Goal: Download file/media: Obtain a digital file from the website

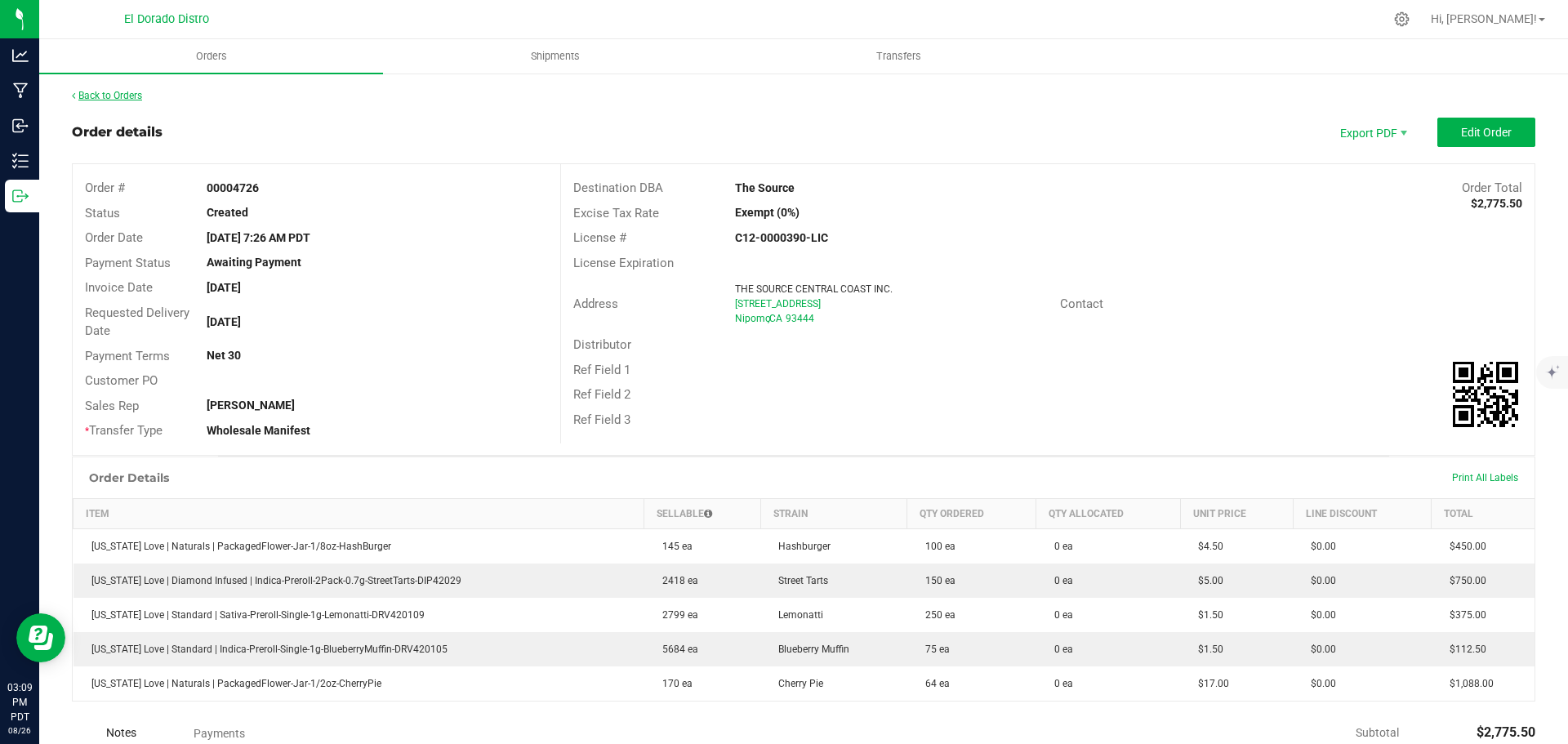
click at [89, 92] on link "Back to Orders" at bounding box center [107, 95] width 70 height 12
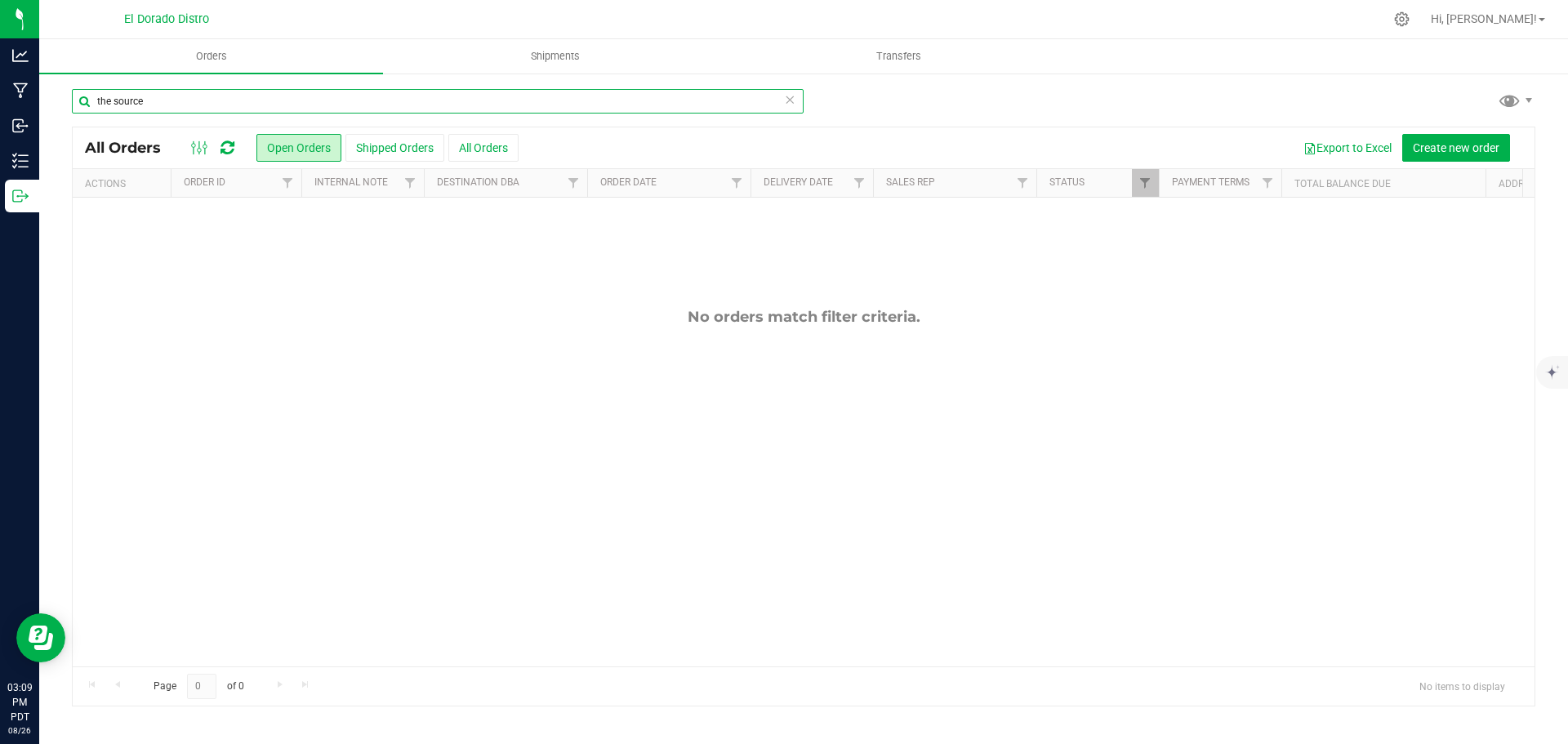
click at [163, 109] on input "the source" at bounding box center [438, 101] width 731 height 25
type input "4735"
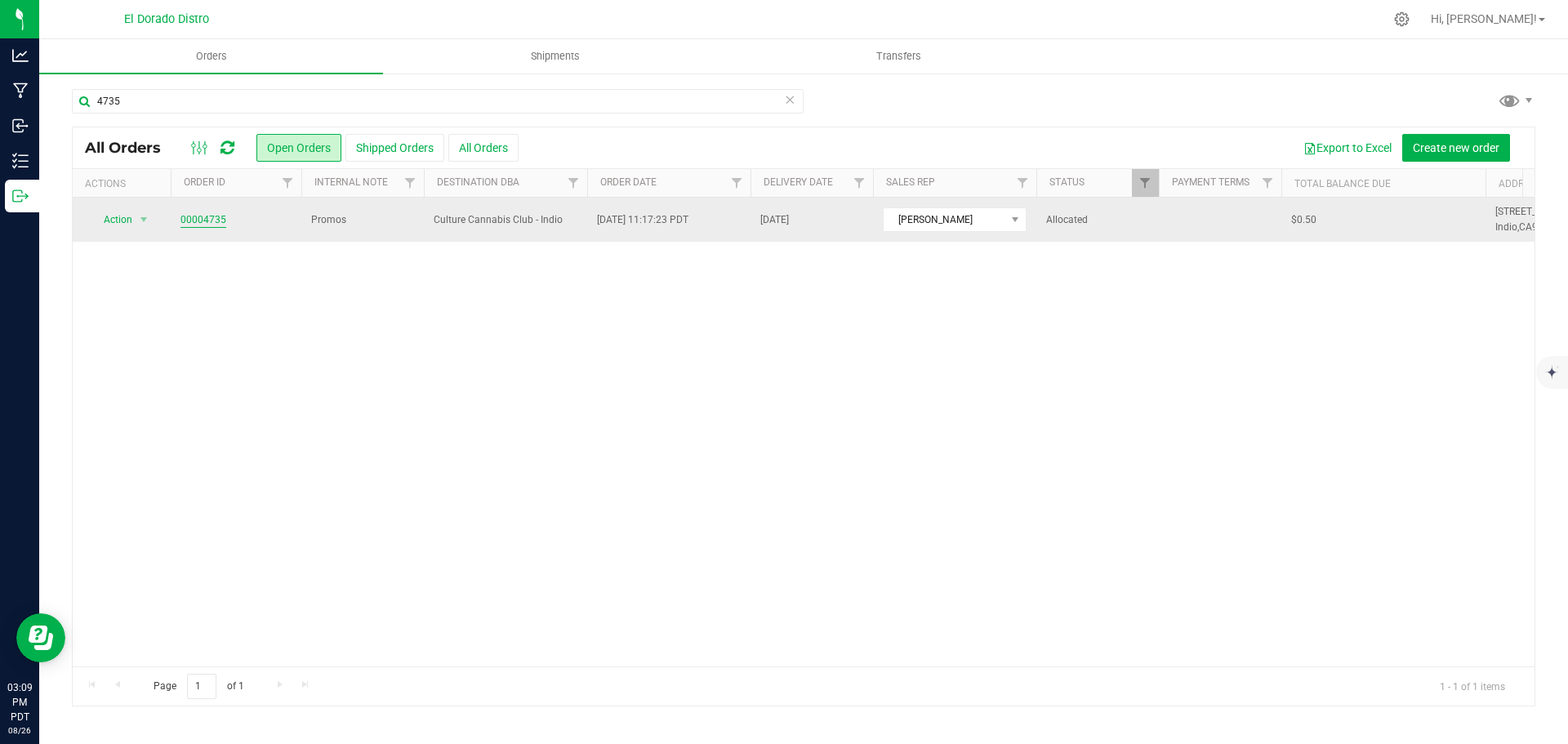
click at [211, 218] on link "00004735" at bounding box center [203, 220] width 45 height 15
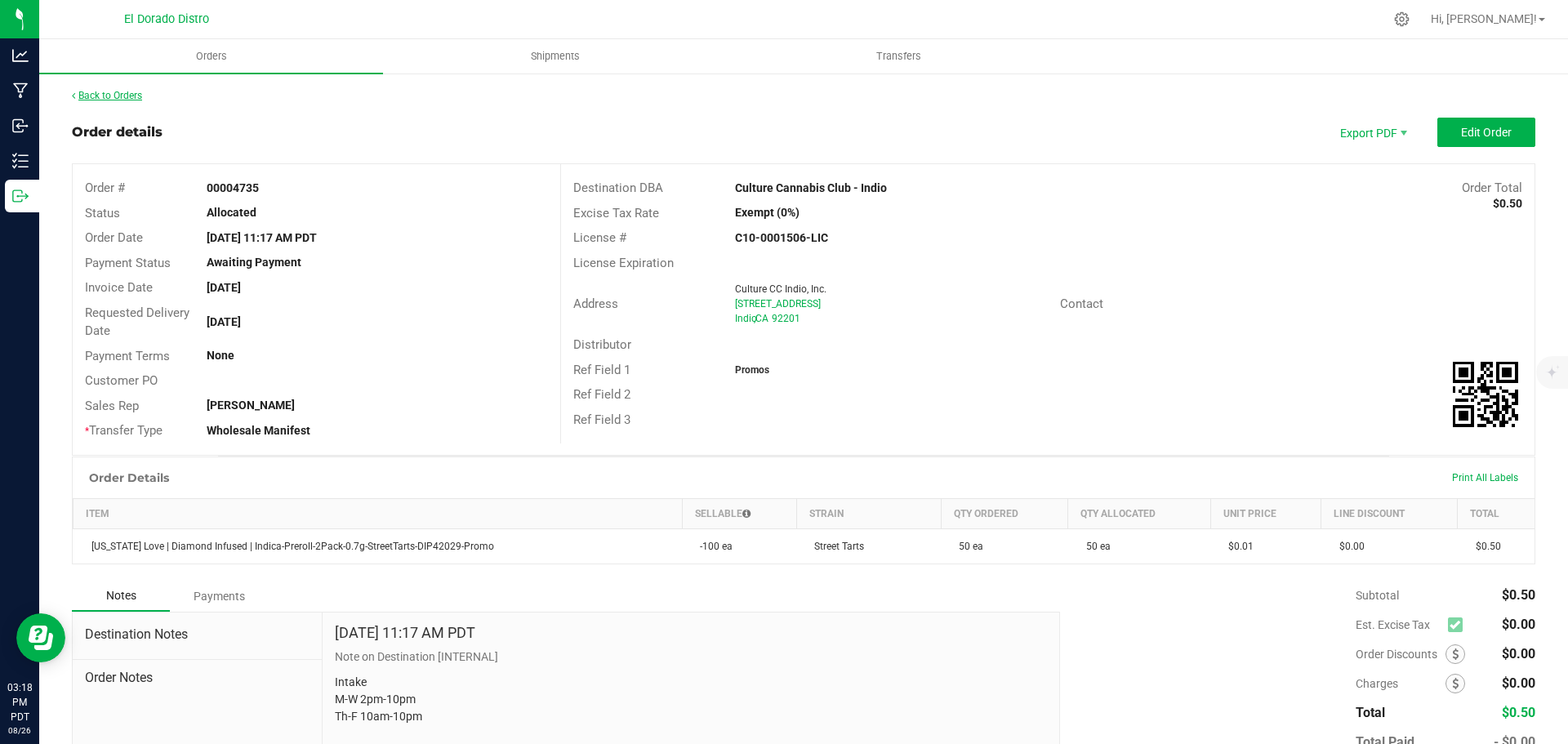
click at [129, 93] on link "Back to Orders" at bounding box center [107, 95] width 70 height 12
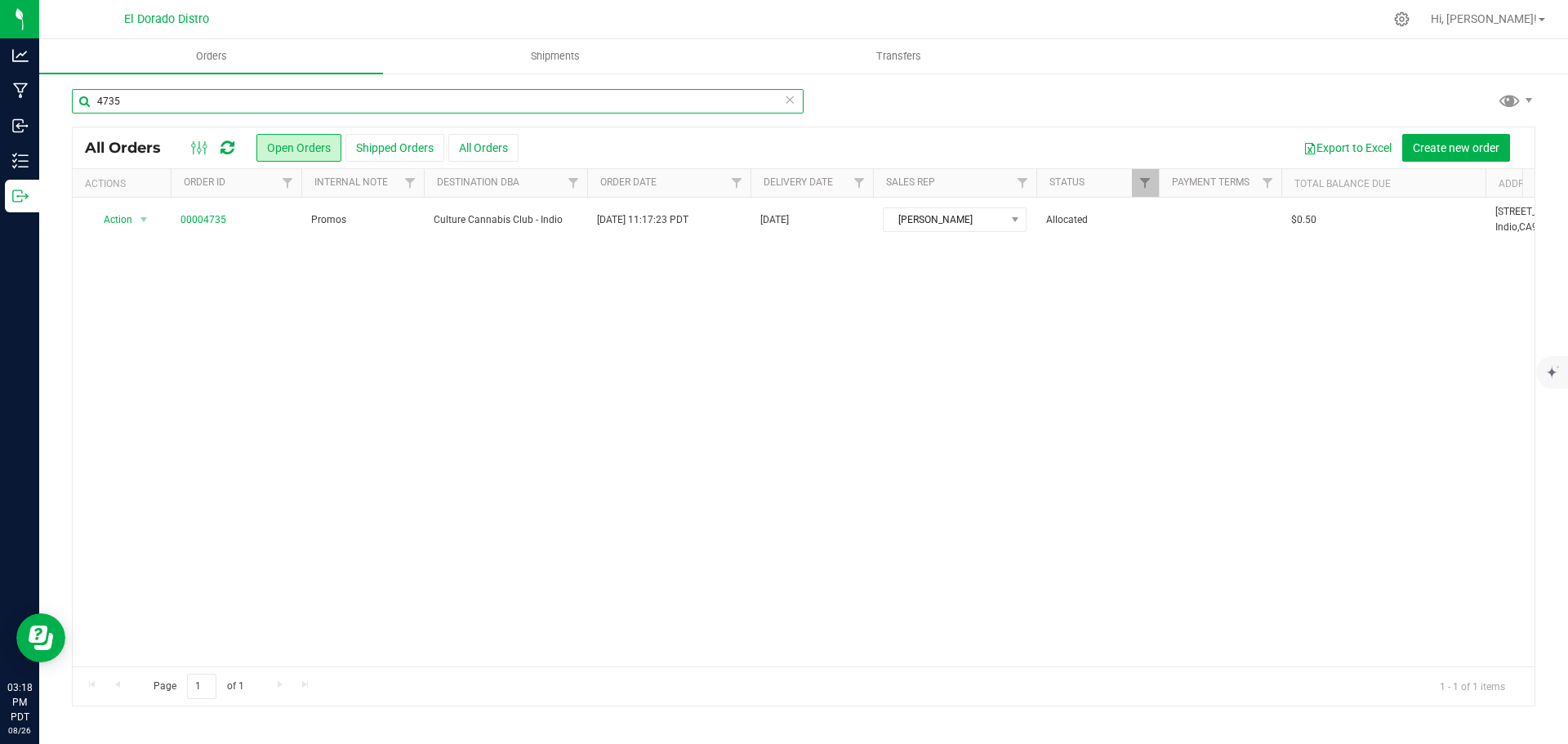
click at [366, 98] on input "4735" at bounding box center [438, 101] width 731 height 25
type input "4682"
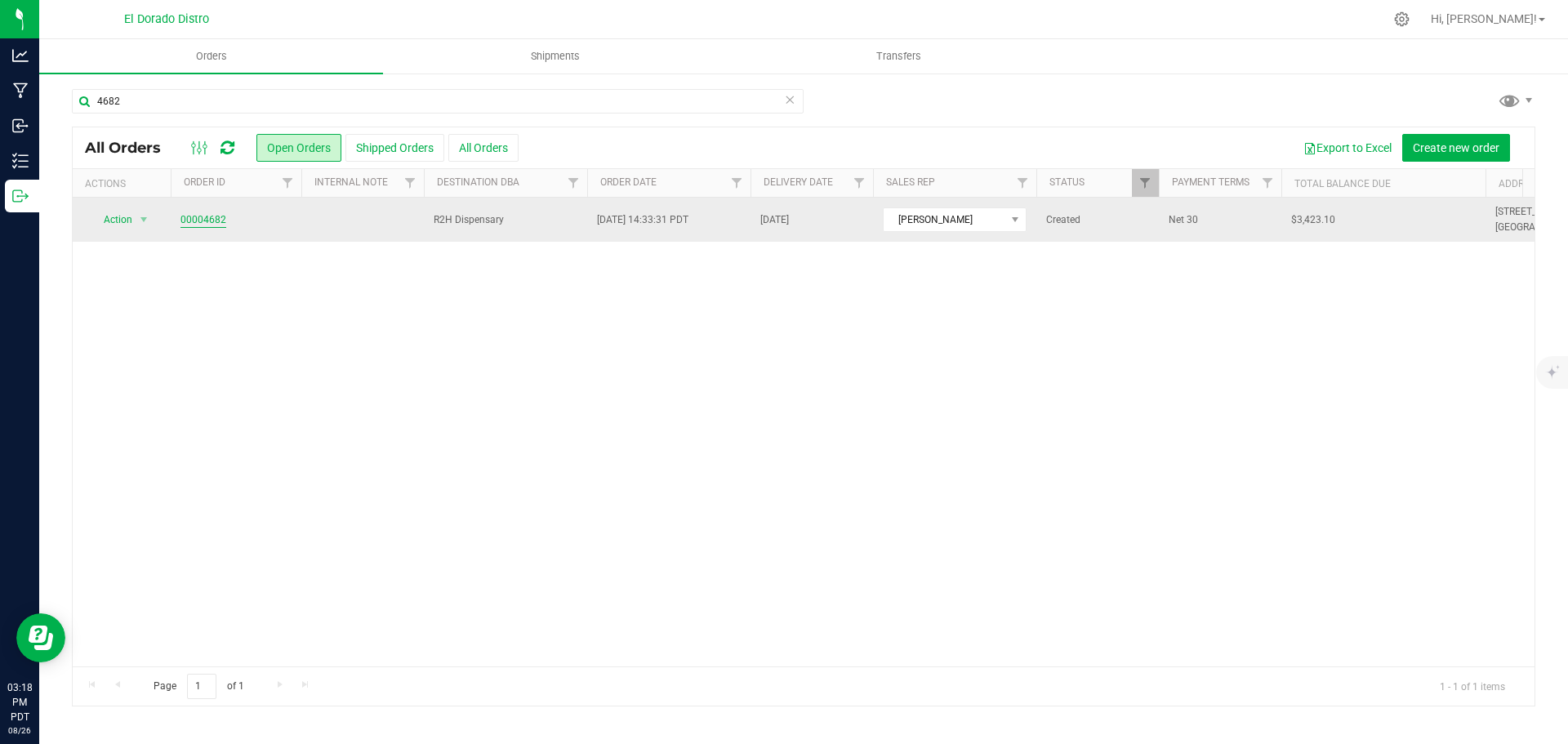
click at [211, 223] on link "00004682" at bounding box center [203, 220] width 45 height 15
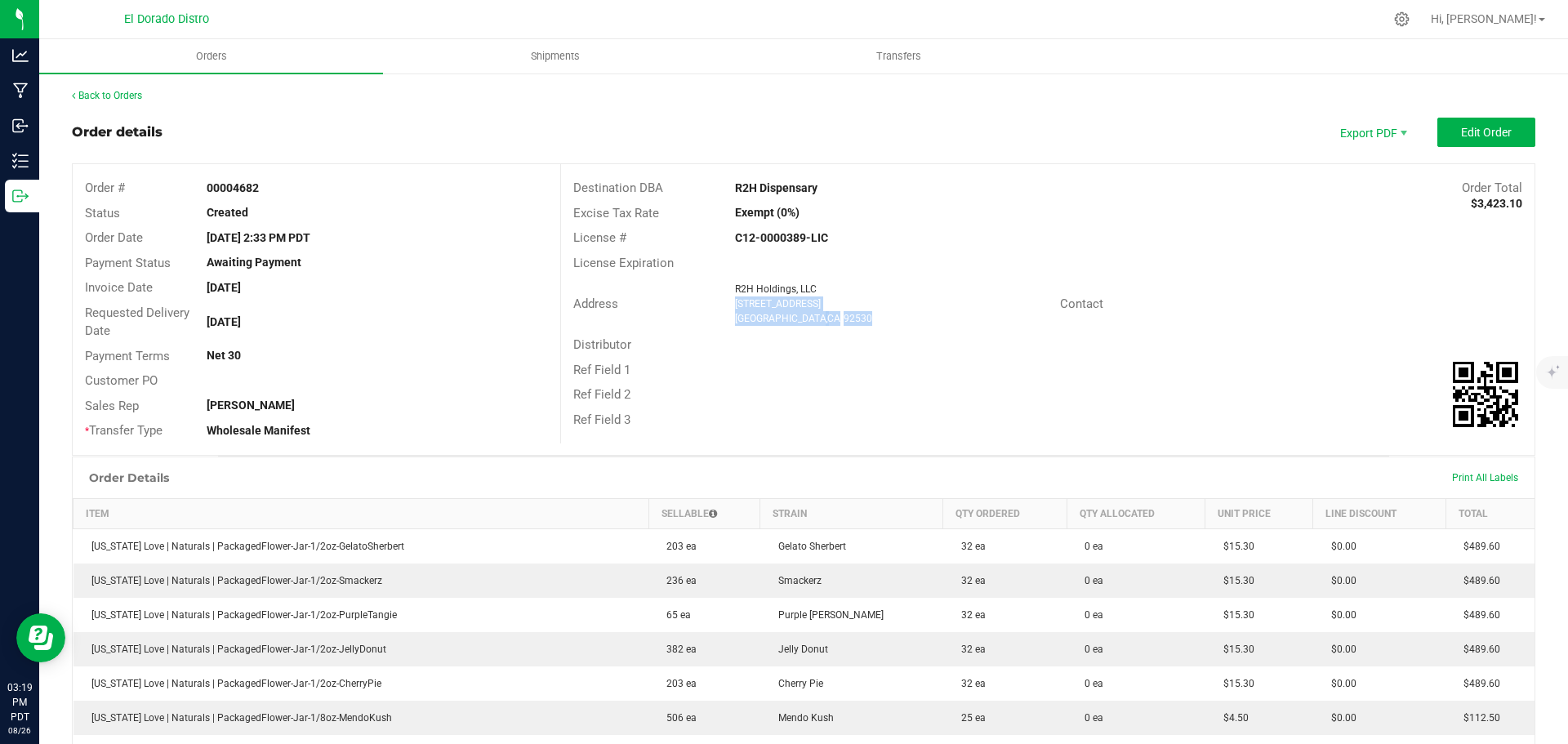
drag, startPoint x: 850, startPoint y: 320, endPoint x: 728, endPoint y: 305, distance: 122.9
click at [728, 305] on div "R2H Holdings, LLC [STREET_ADDRESS]" at bounding box center [893, 304] width 332 height 44
copy ngx-name-and-address "[STREET_ADDRESS]"
click at [129, 96] on link "Back to Orders" at bounding box center [107, 95] width 70 height 12
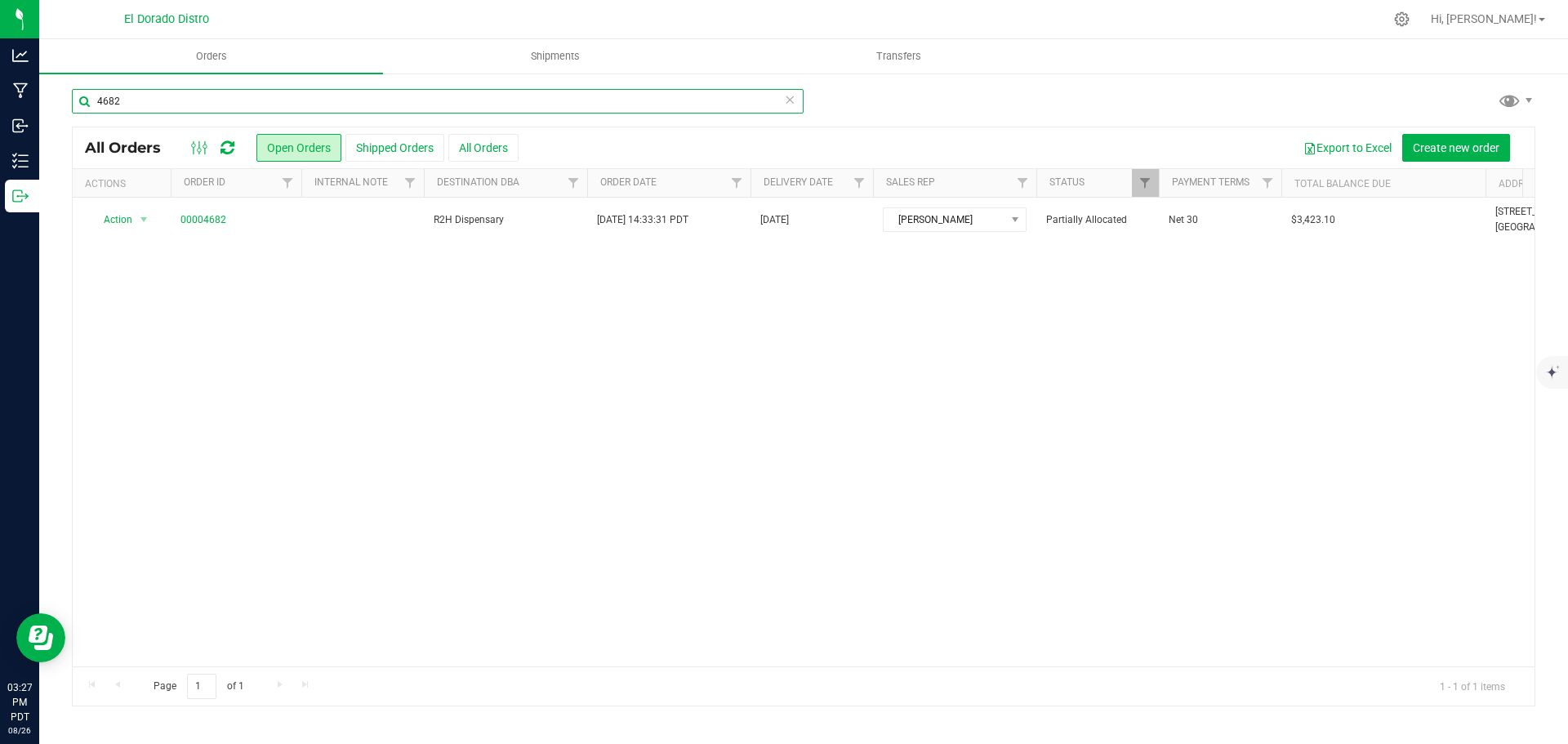
click at [174, 101] on input "4682" at bounding box center [438, 101] width 731 height 25
type input "4705"
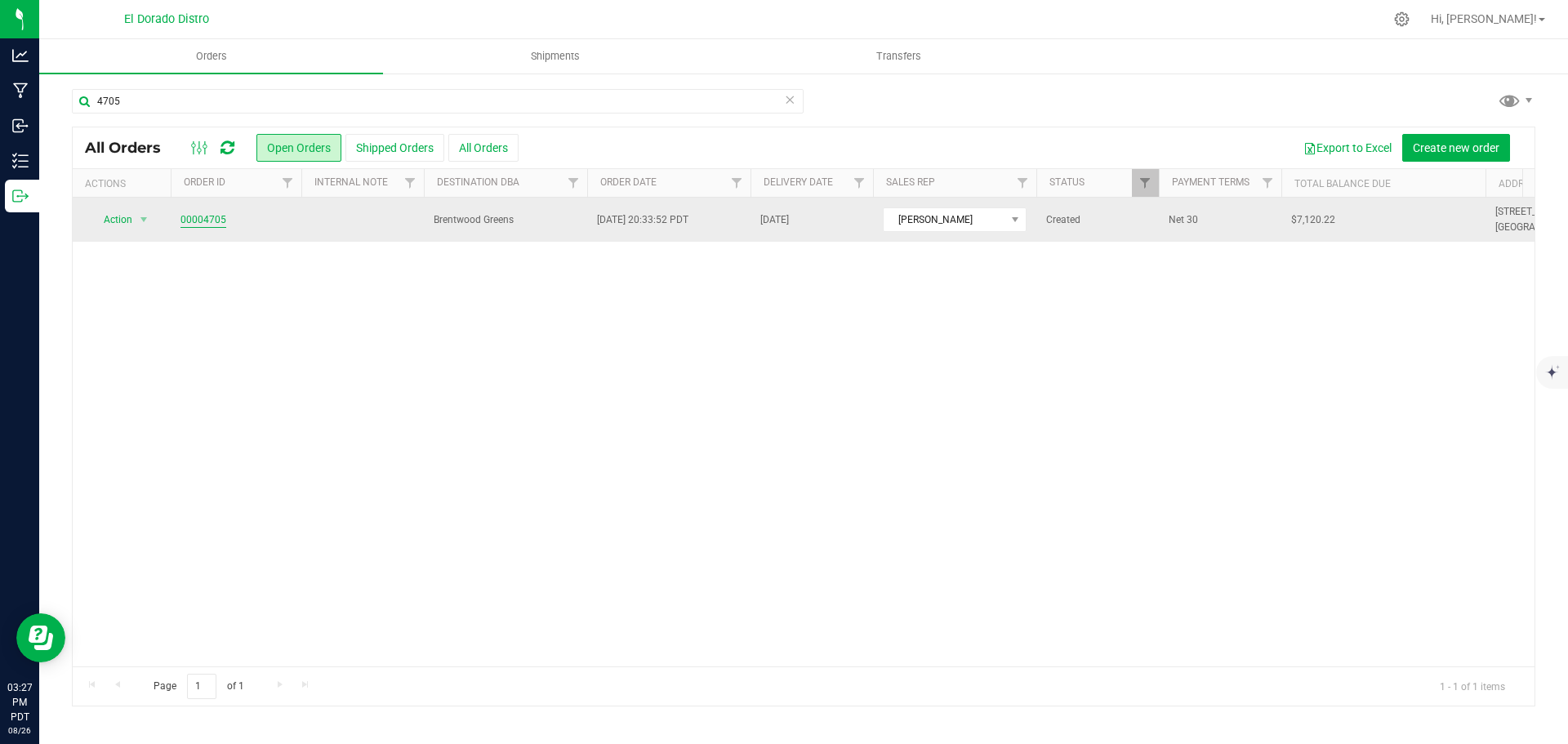
click at [210, 220] on link "00004705" at bounding box center [203, 220] width 45 height 15
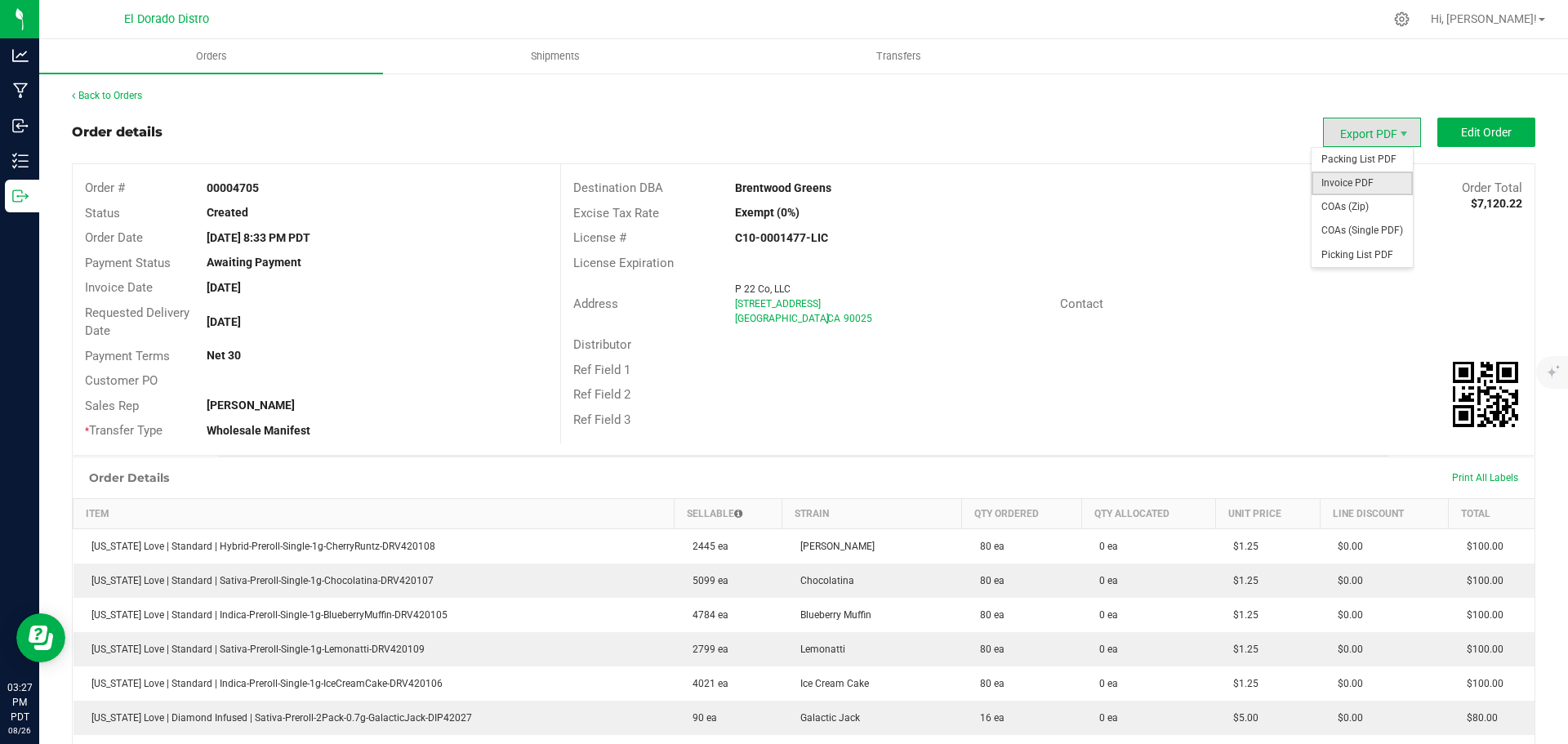
click at [1363, 183] on span "Invoice PDF" at bounding box center [1362, 183] width 101 height 24
click at [118, 98] on link "Back to Orders" at bounding box center [107, 95] width 70 height 12
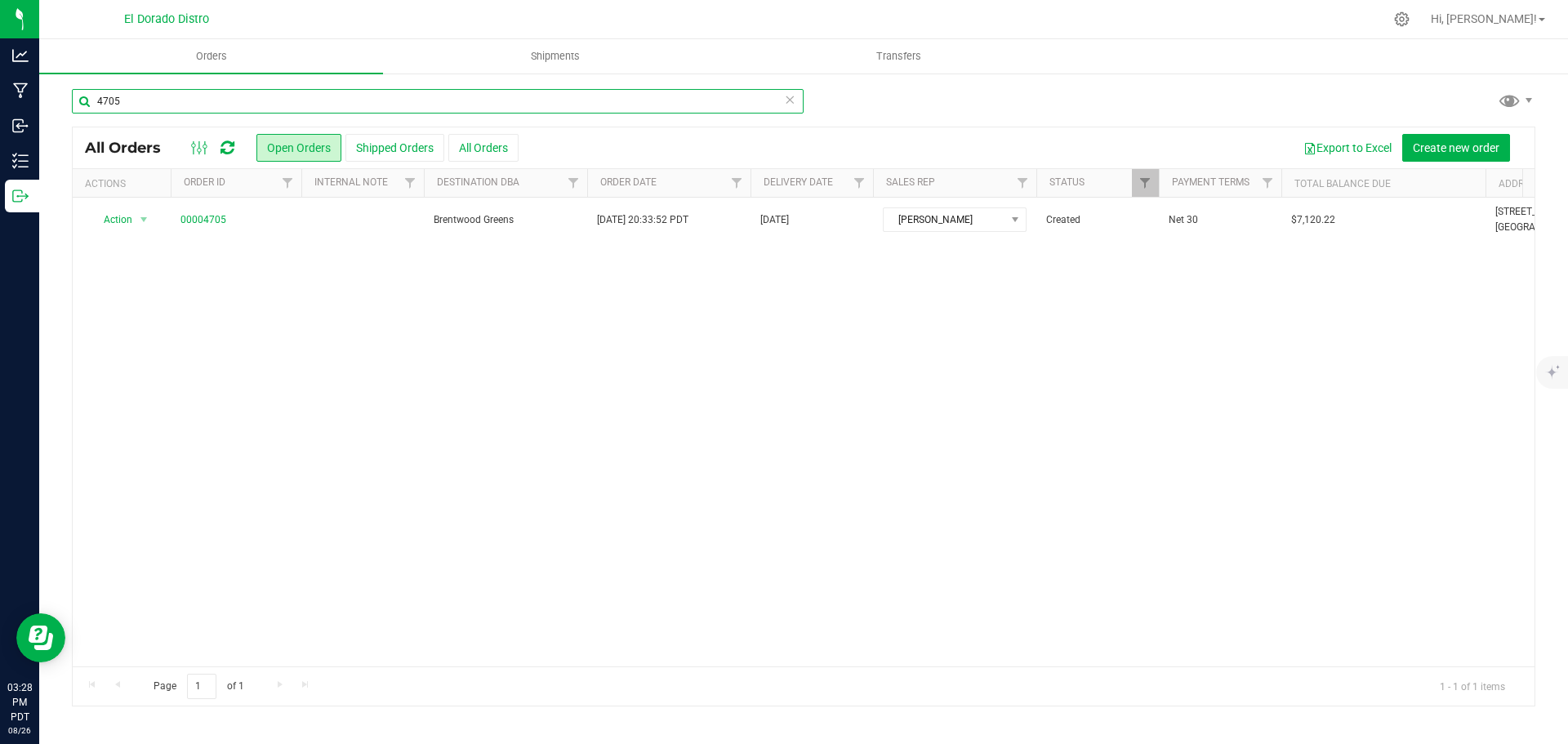
click at [193, 101] on input "4705" at bounding box center [438, 101] width 731 height 25
type input "4682"
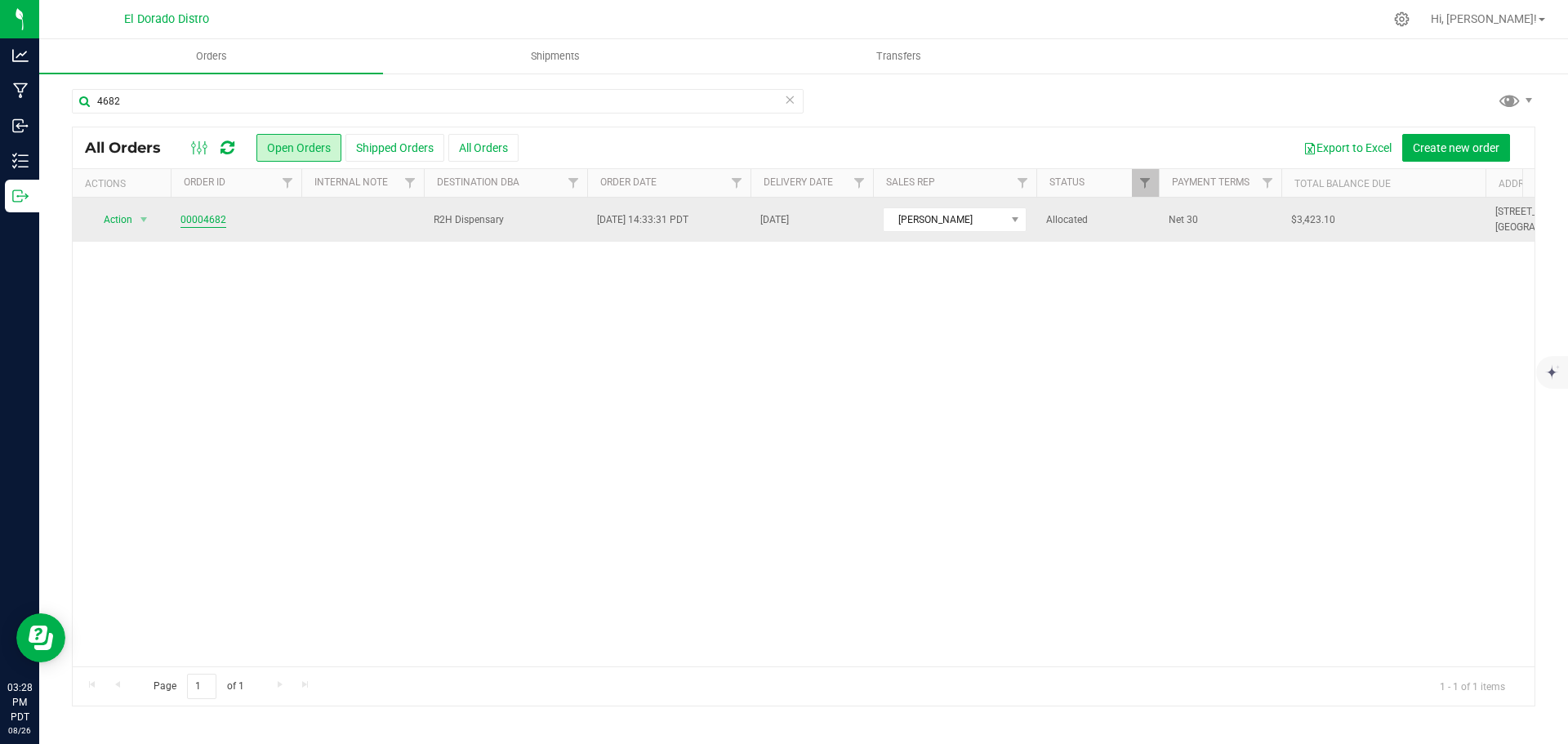
click at [202, 216] on link "00004682" at bounding box center [203, 220] width 45 height 15
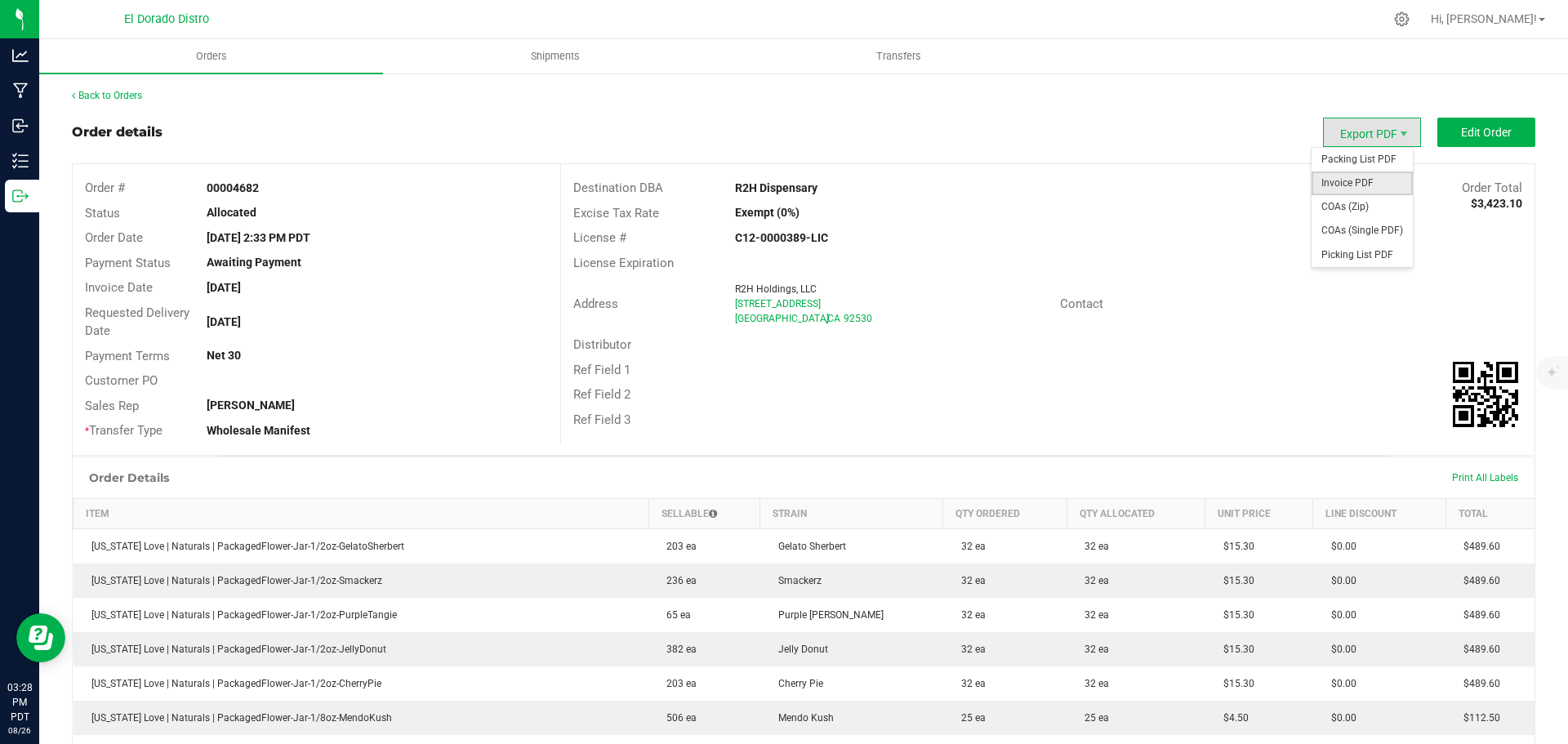
click at [1365, 191] on span "Invoice PDF" at bounding box center [1362, 183] width 101 height 24
click at [126, 97] on link "Back to Orders" at bounding box center [107, 95] width 70 height 12
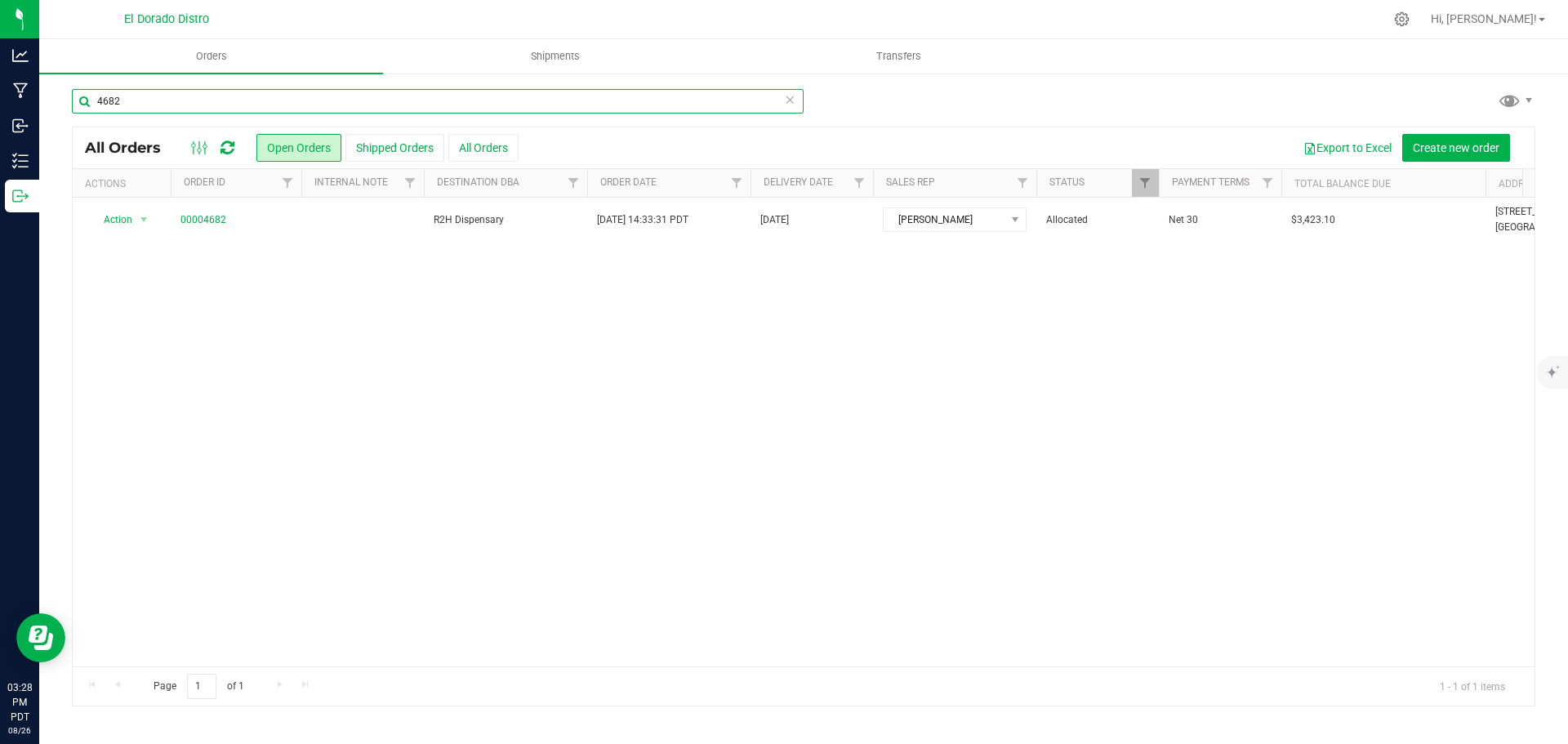
click at [288, 101] on input "4682" at bounding box center [438, 101] width 731 height 25
type input "4728"
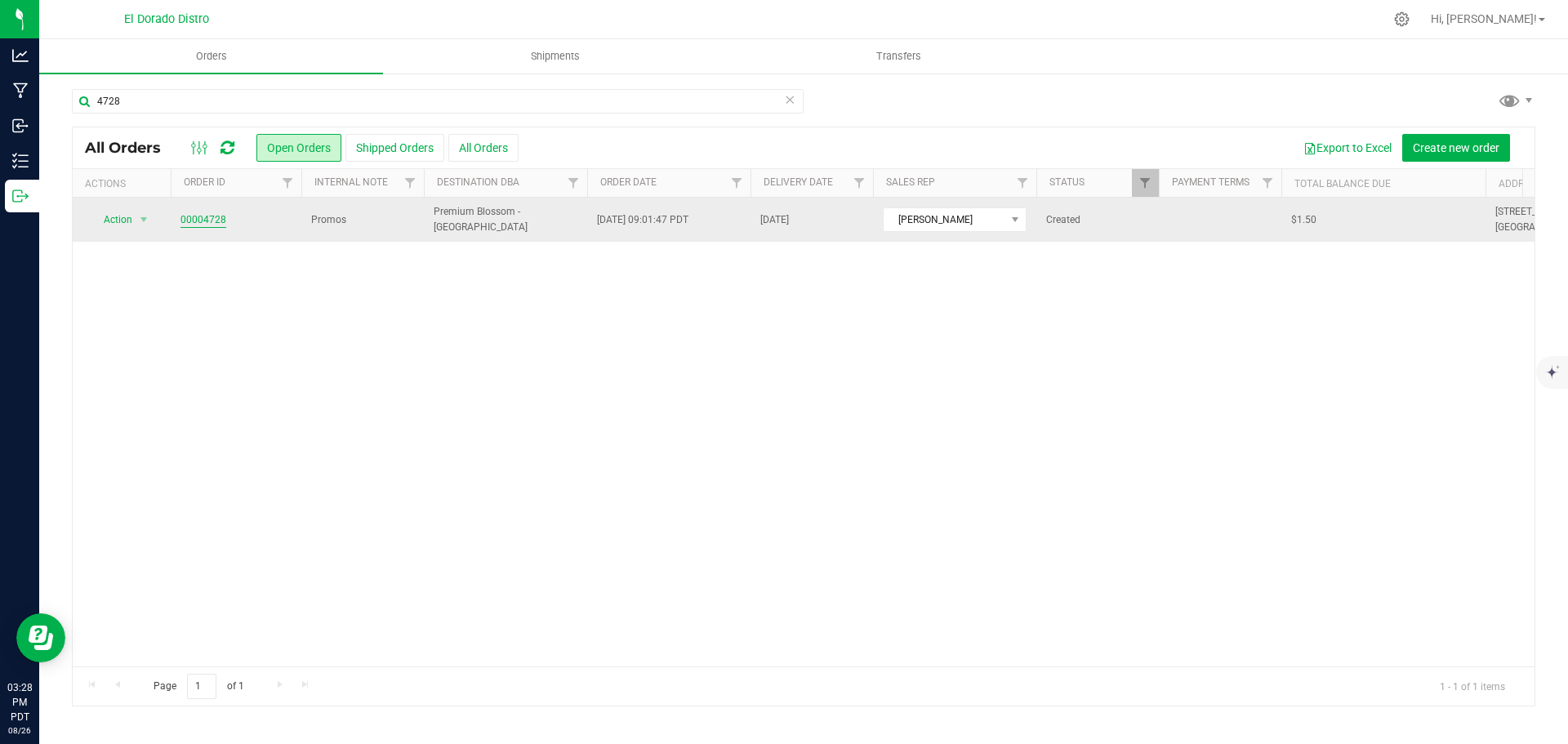
click at [212, 222] on link "00004728" at bounding box center [203, 220] width 45 height 15
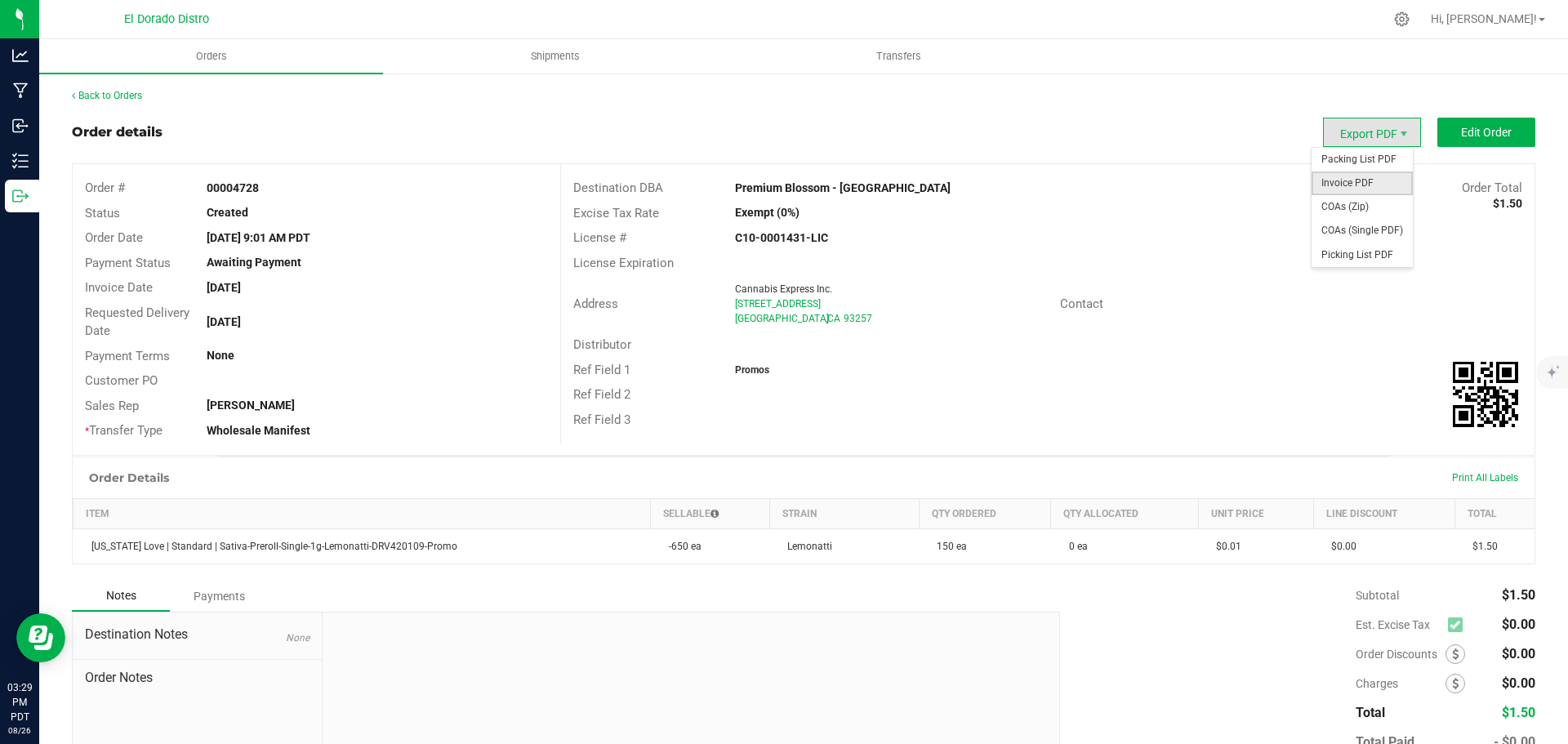
click at [1351, 187] on span "Invoice PDF" at bounding box center [1362, 183] width 101 height 24
click at [117, 94] on link "Back to Orders" at bounding box center [107, 95] width 70 height 12
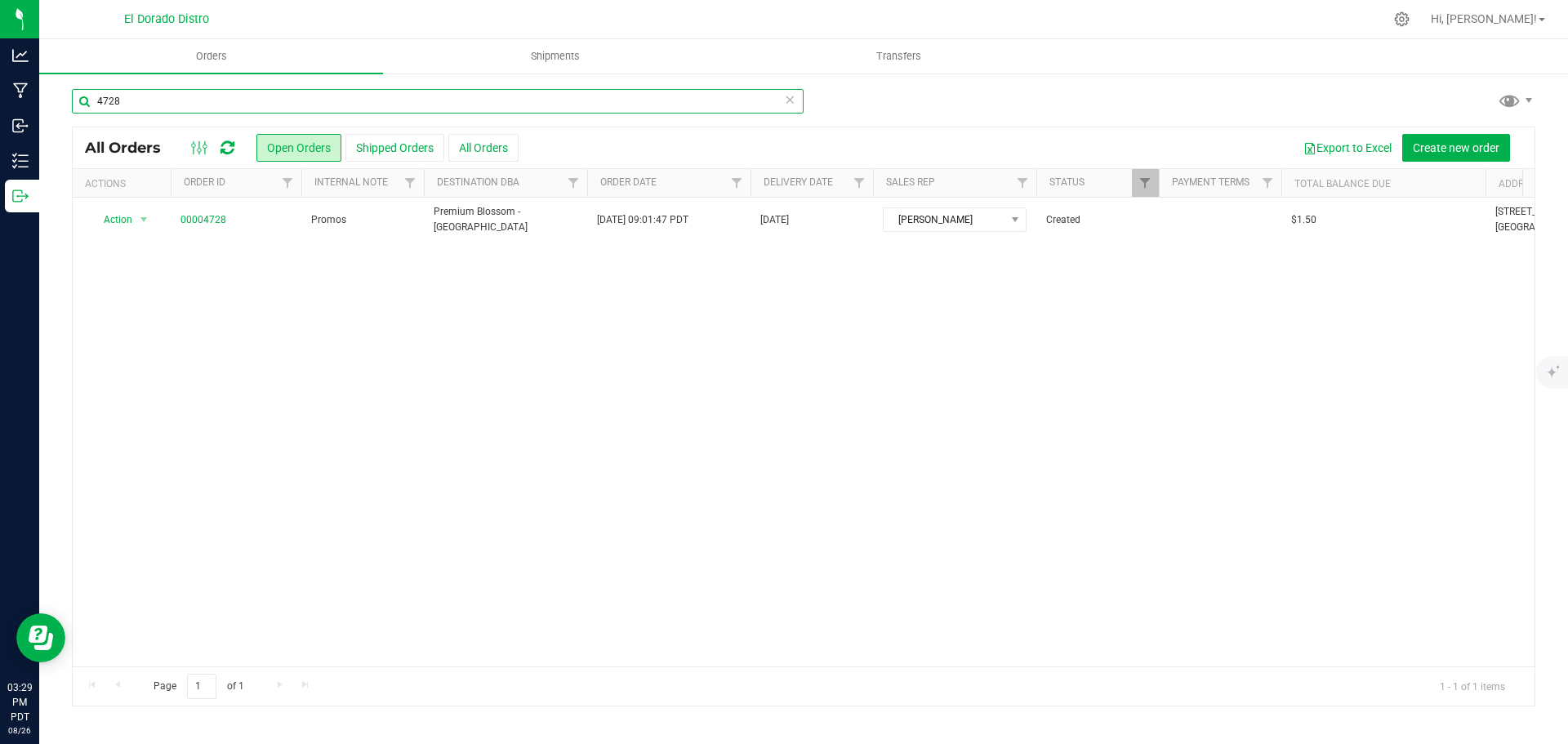
click at [251, 103] on input "4728" at bounding box center [438, 101] width 731 height 25
type input "4730"
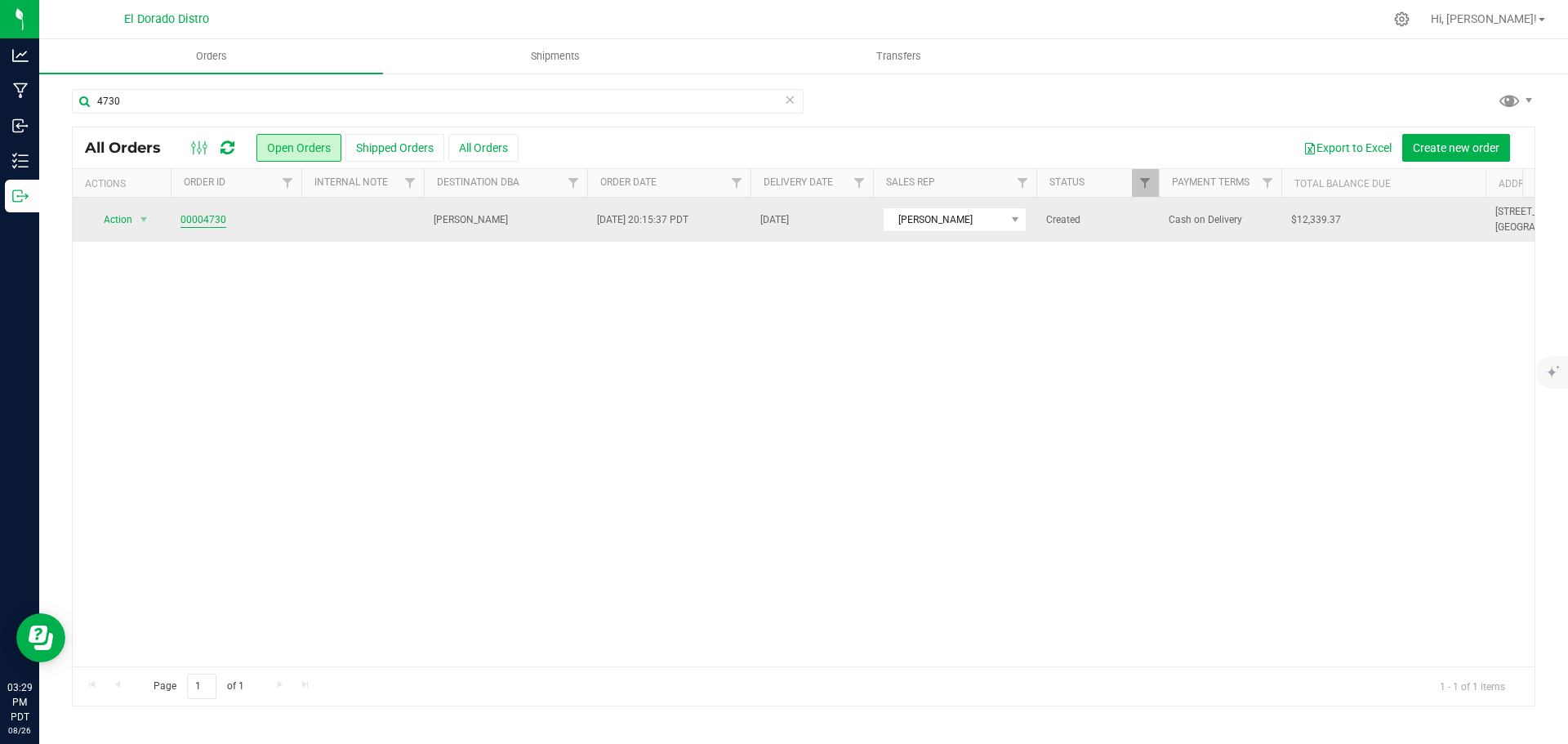
click at [211, 221] on link "00004730" at bounding box center [203, 220] width 45 height 15
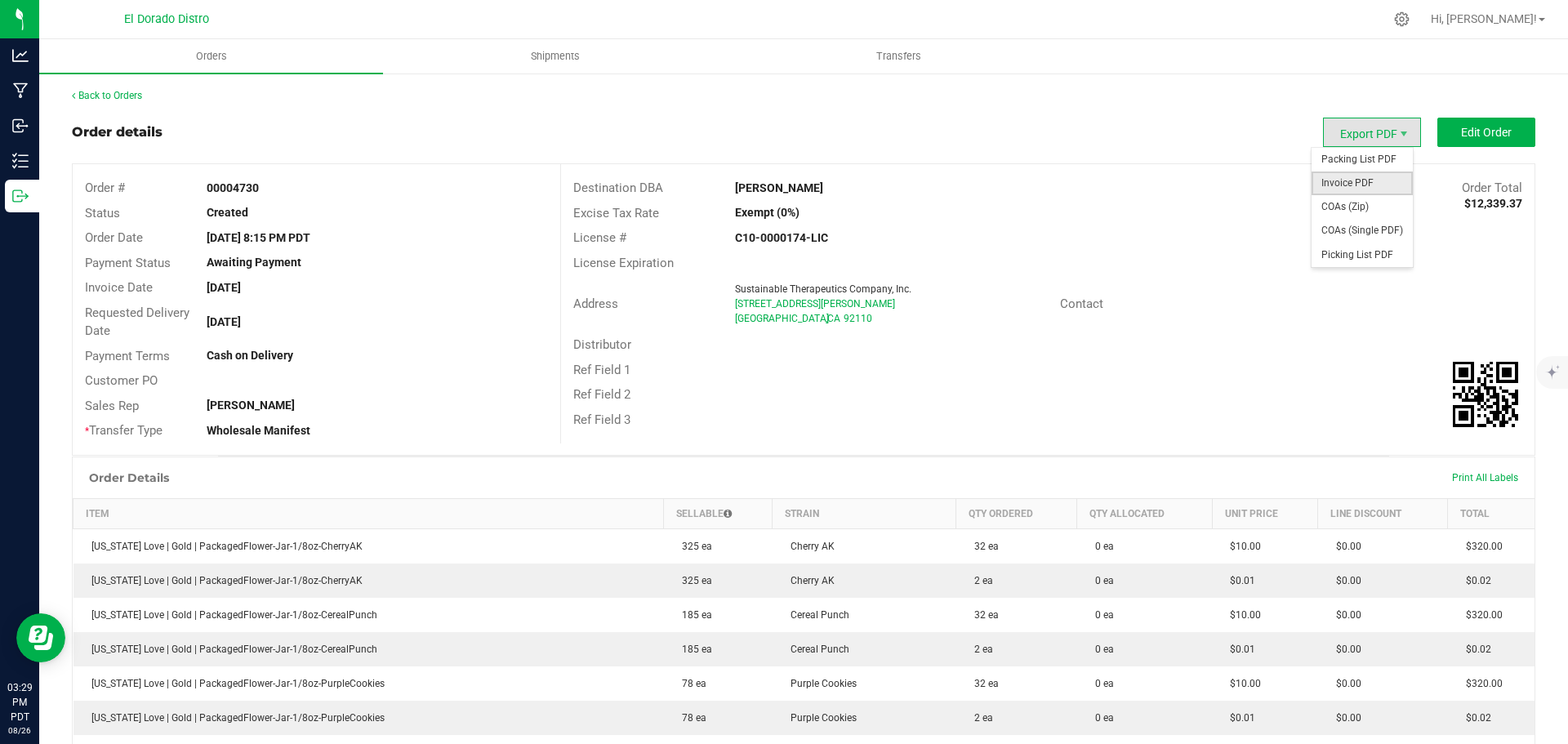
click at [1360, 189] on span "Invoice PDF" at bounding box center [1362, 183] width 101 height 24
